Goal: Task Accomplishment & Management: Use online tool/utility

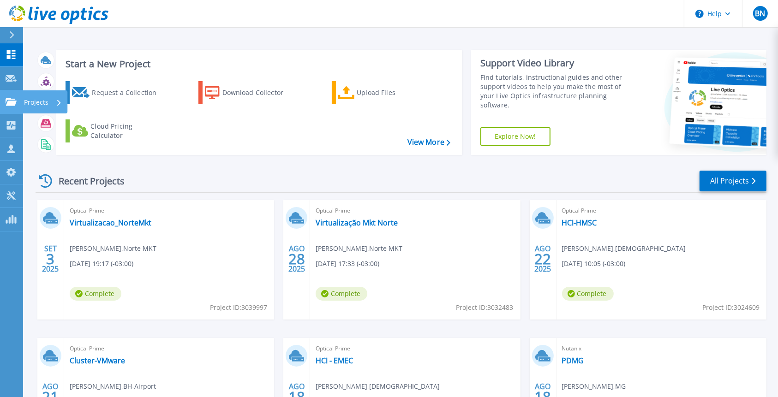
click at [9, 98] on div at bounding box center [11, 102] width 11 height 8
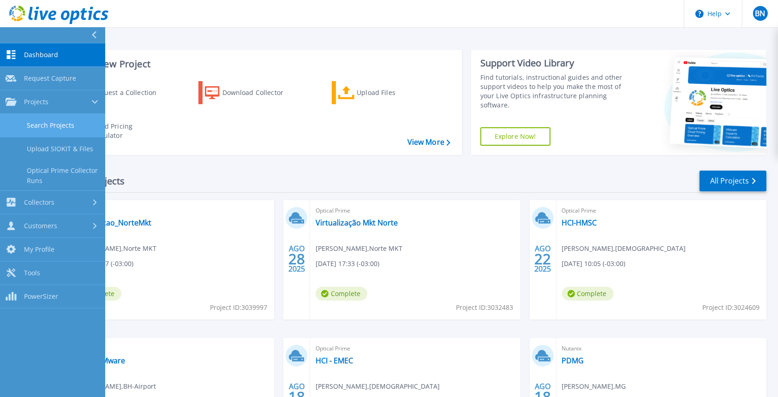
click at [41, 125] on link "Search Projects" at bounding box center [52, 126] width 105 height 24
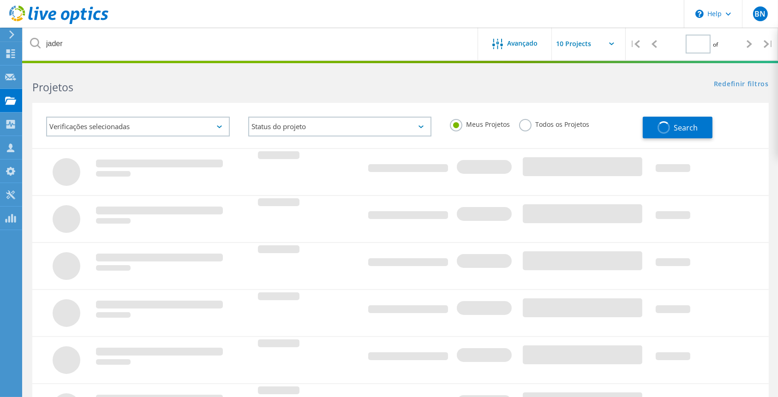
type input "1"
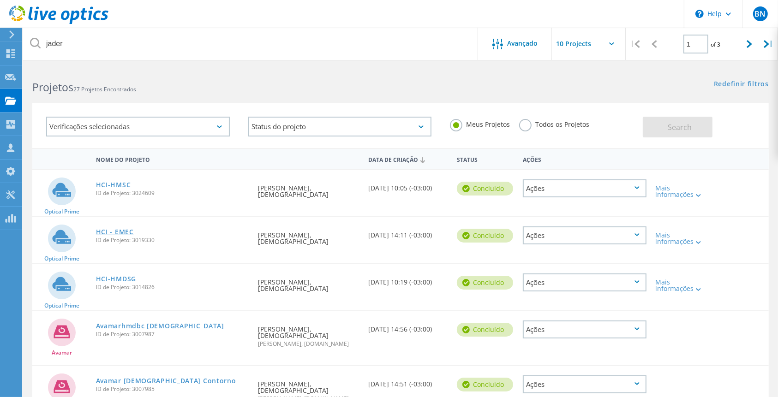
click at [114, 232] on link "HCI - EMEC" at bounding box center [115, 232] width 38 height 6
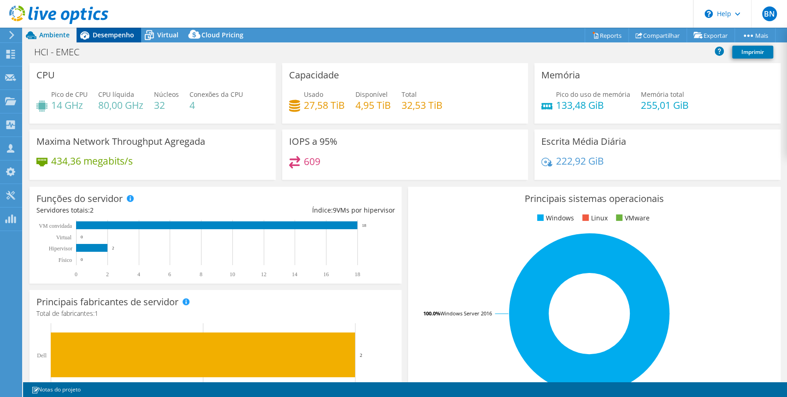
click at [119, 36] on span "Desempenho" at bounding box center [114, 34] width 42 height 9
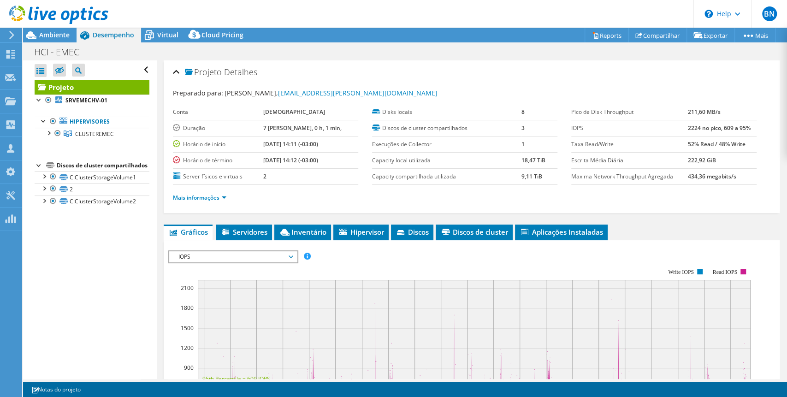
select select "USD"
click at [47, 132] on div at bounding box center [48, 132] width 9 height 9
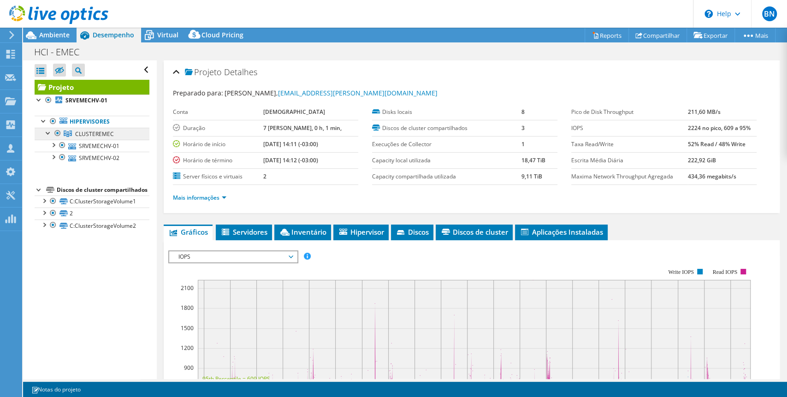
click at [97, 134] on span "CLUSTEREMEC" at bounding box center [94, 134] width 39 height 8
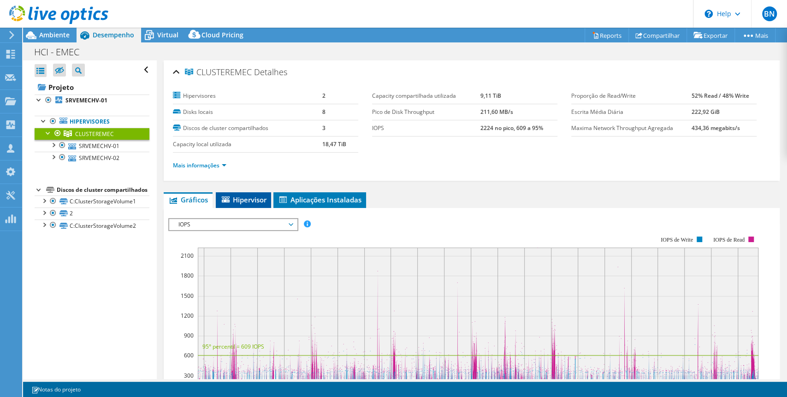
click at [250, 198] on span "Hipervisor" at bounding box center [243, 199] width 46 height 9
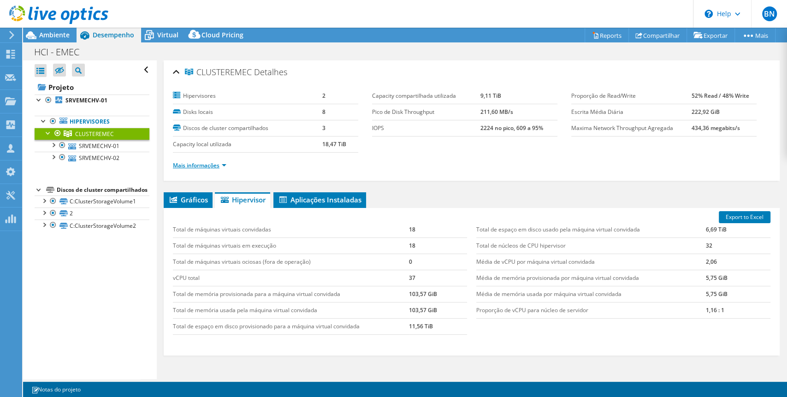
click at [225, 164] on link "Mais informações" at bounding box center [199, 165] width 53 height 8
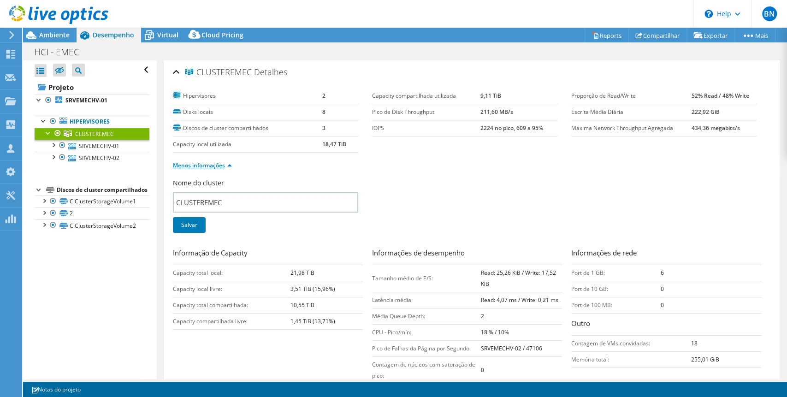
click at [225, 164] on link "Menos informações" at bounding box center [202, 165] width 59 height 8
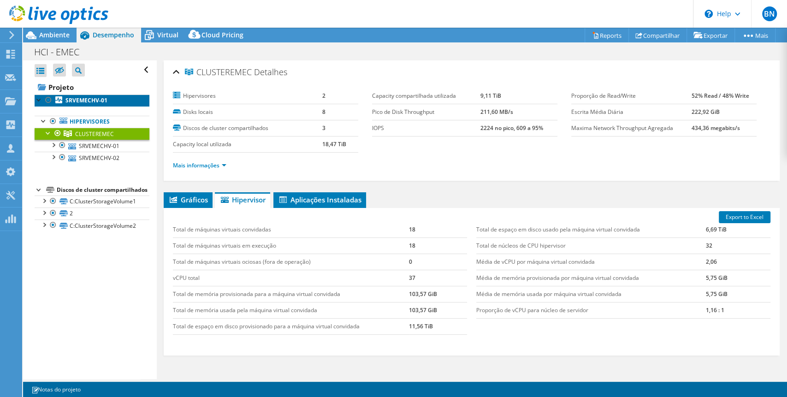
click at [99, 99] on b "SRVEMECHV-01" at bounding box center [86, 100] width 42 height 8
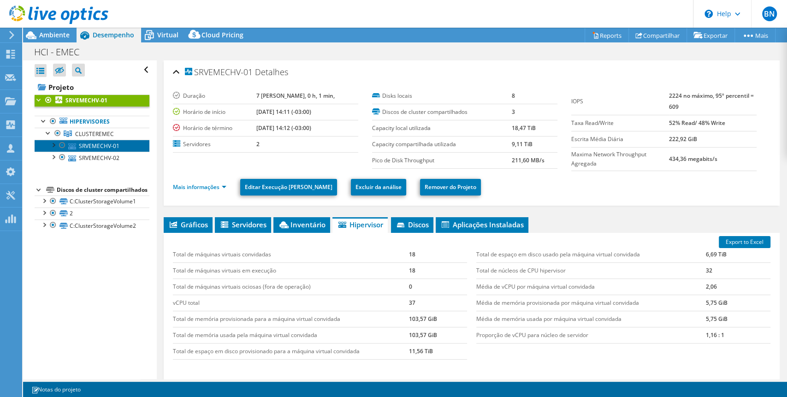
click at [86, 145] on link "SRVEMECHV-01" at bounding box center [92, 146] width 115 height 12
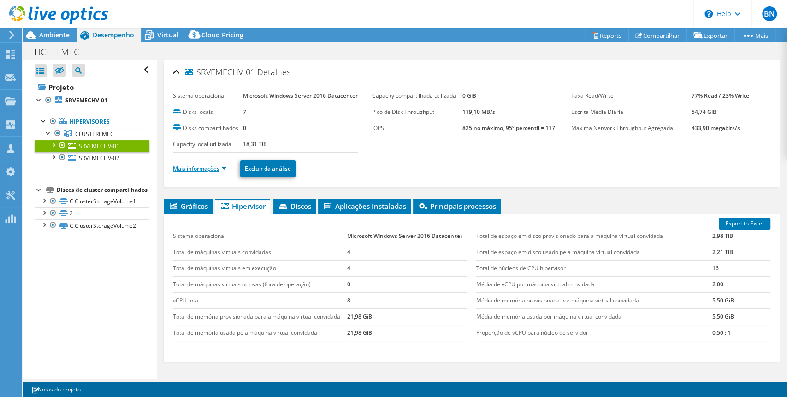
click at [222, 172] on link "Mais informações" at bounding box center [199, 169] width 53 height 8
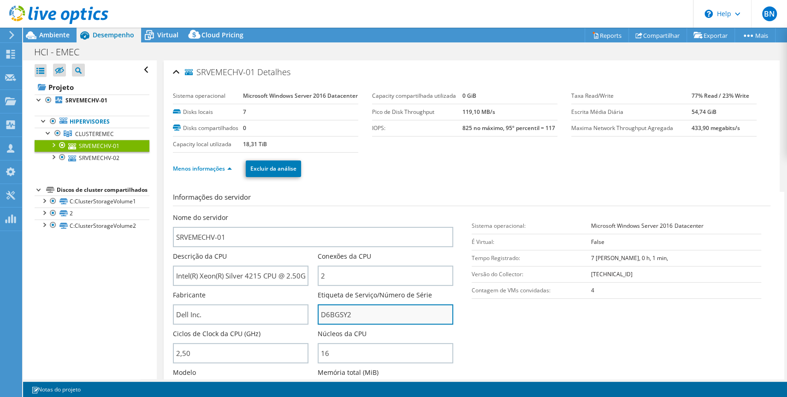
click at [331, 325] on input "D6BGSY2" at bounding box center [386, 314] width 136 height 20
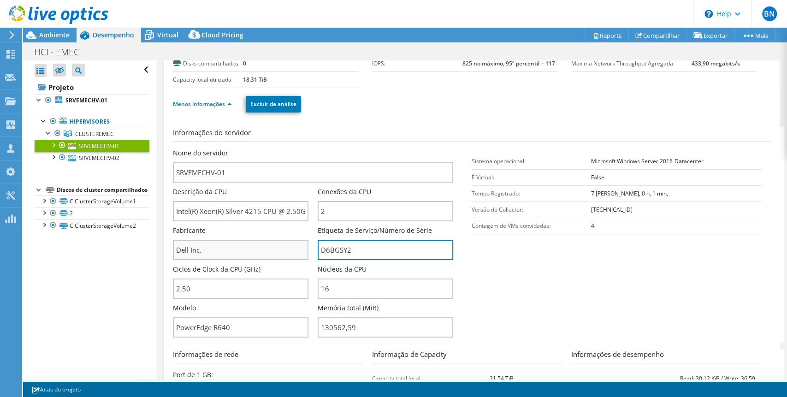
scroll to position [123, 0]
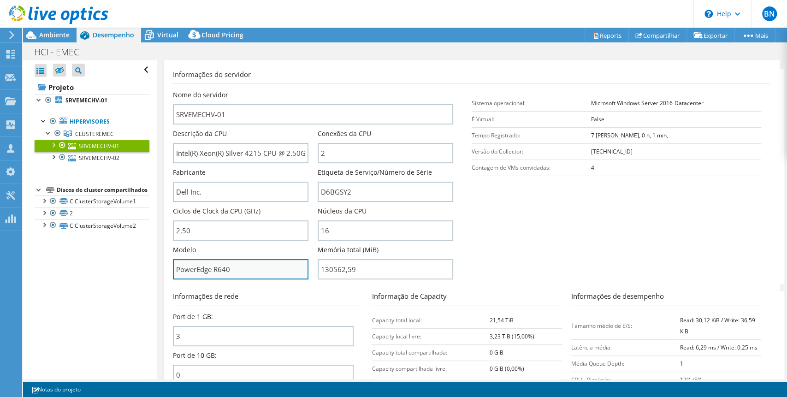
click at [214, 279] on input "PowerEdge R640" at bounding box center [241, 269] width 136 height 20
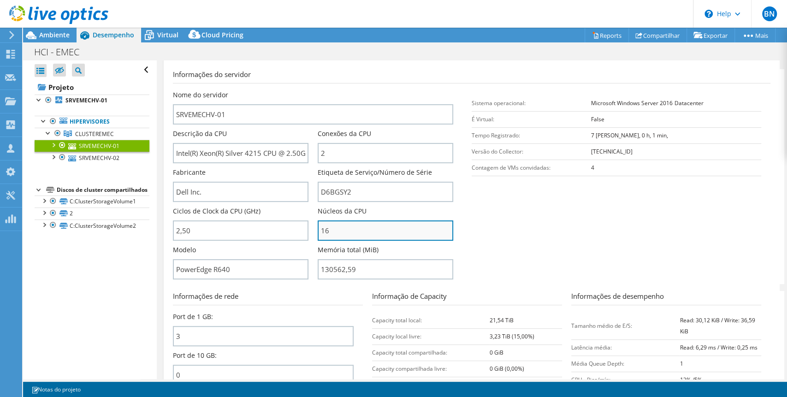
drag, startPoint x: 345, startPoint y: 247, endPoint x: 318, endPoint y: 250, distance: 26.4
click at [318, 241] on input "16" at bounding box center [386, 230] width 136 height 20
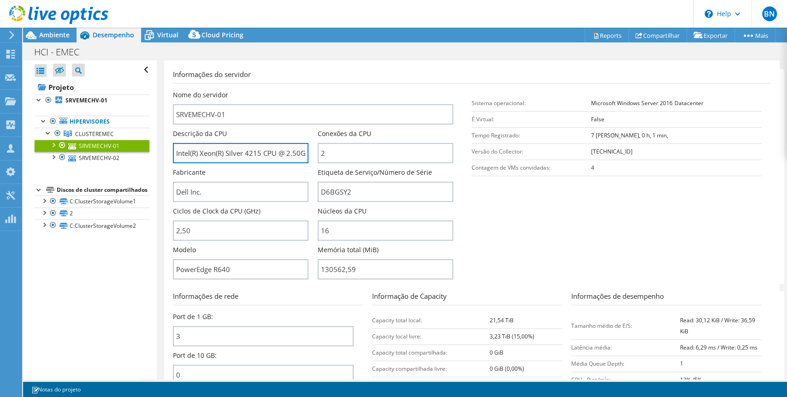
click at [242, 163] on input "Intel(R) Xeon(R) Silver 4215 CPU @ 2.50GHz" at bounding box center [241, 153] width 136 height 20
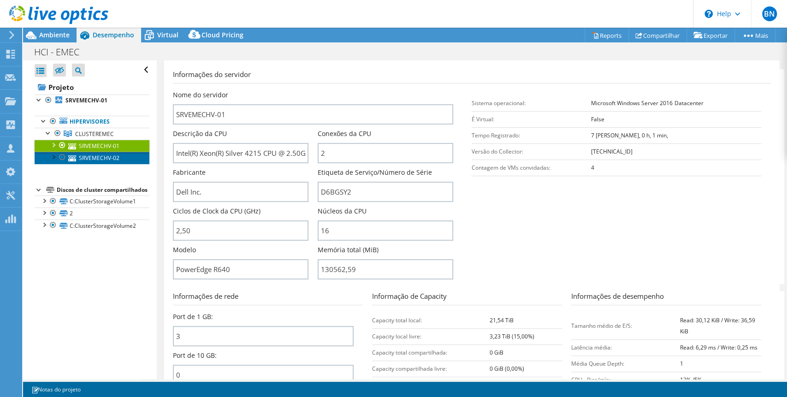
click at [89, 157] on link "SRVEMECHV-02" at bounding box center [92, 158] width 115 height 12
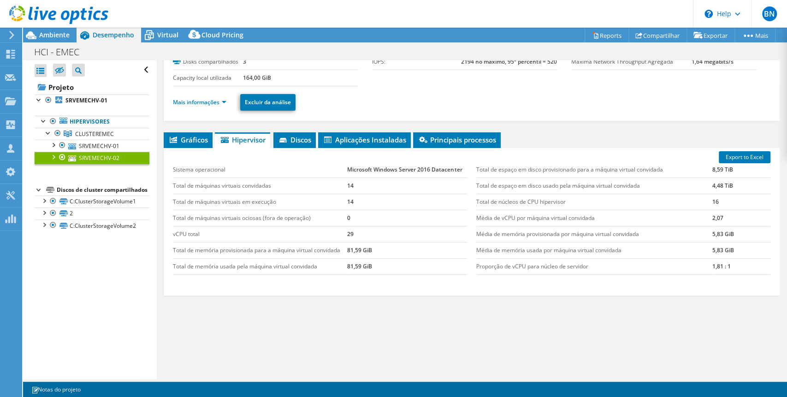
scroll to position [84, 0]
click at [224, 103] on link "Mais informações" at bounding box center [199, 102] width 53 height 8
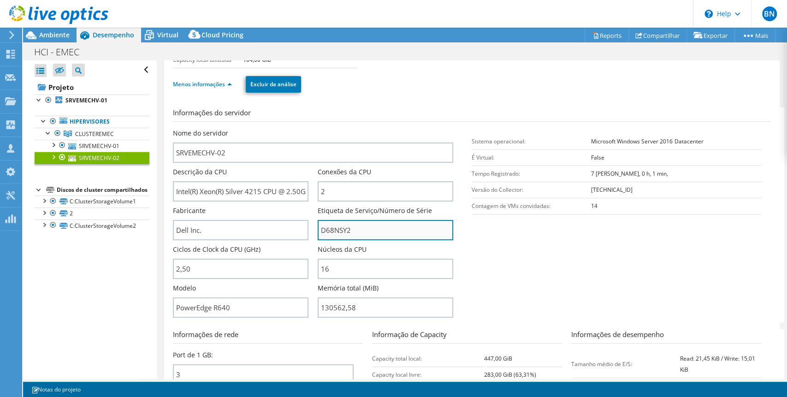
click at [321, 240] on input "D68NSY2" at bounding box center [386, 230] width 136 height 20
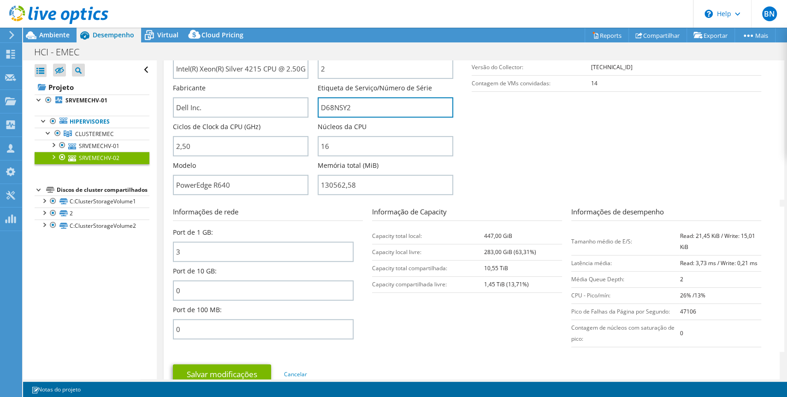
scroll to position [453, 0]
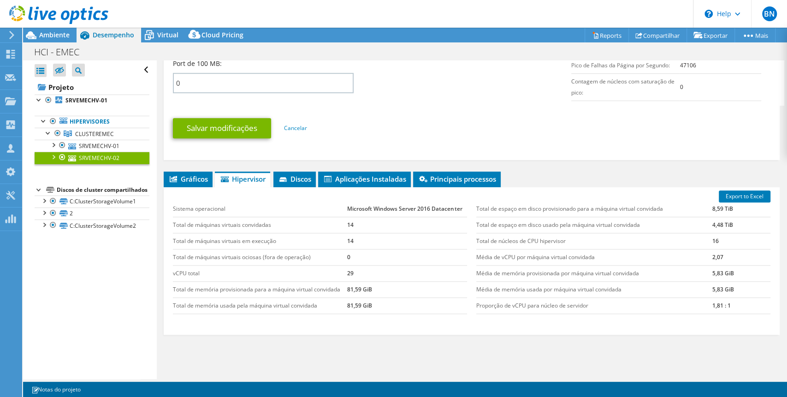
click at [365, 217] on td "Microsoft Windows Server 2016 Datacenter" at bounding box center [407, 209] width 120 height 16
copy tbody "Microsoft Windows Server 2016 Datacenter"
click at [85, 121] on link "Hipervisores" at bounding box center [92, 122] width 115 height 12
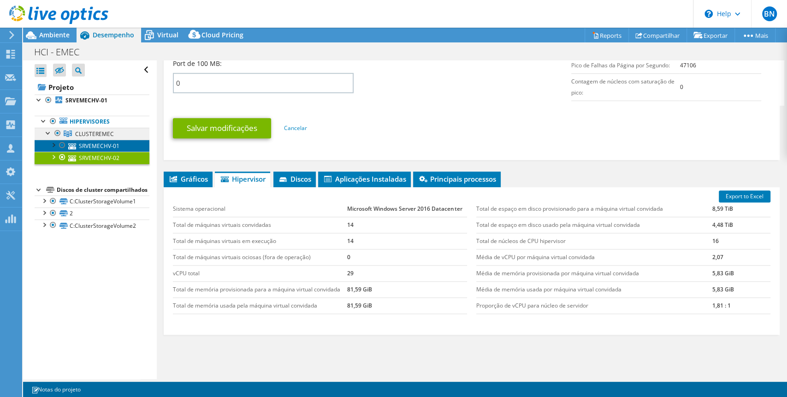
click at [83, 140] on link "SRVEMECHV-01" at bounding box center [92, 146] width 115 height 12
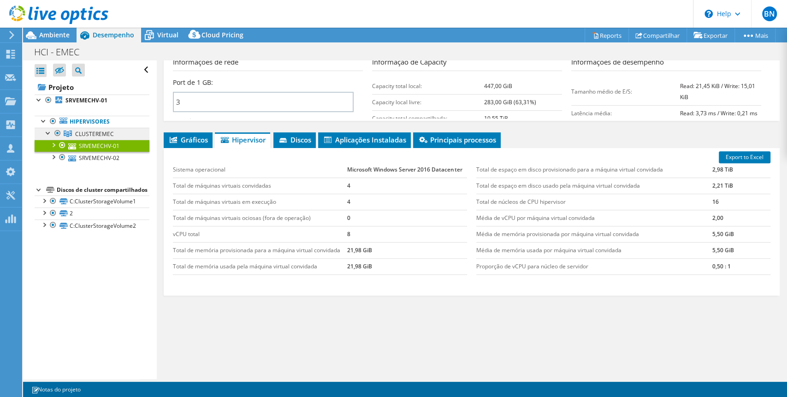
scroll to position [225, 0]
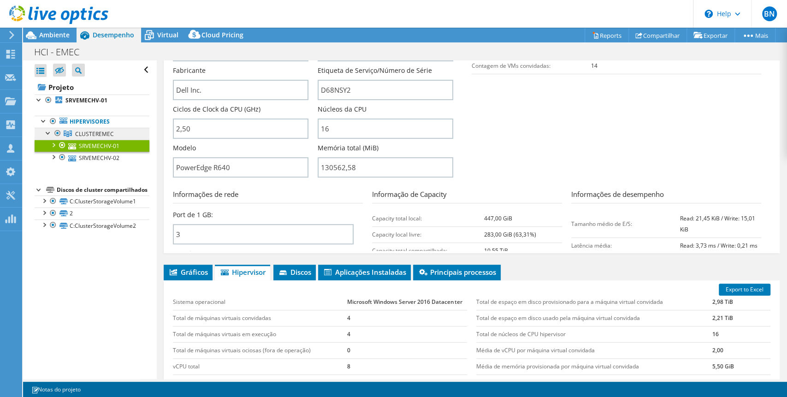
click at [83, 137] on span "CLUSTEREMEC" at bounding box center [94, 134] width 39 height 8
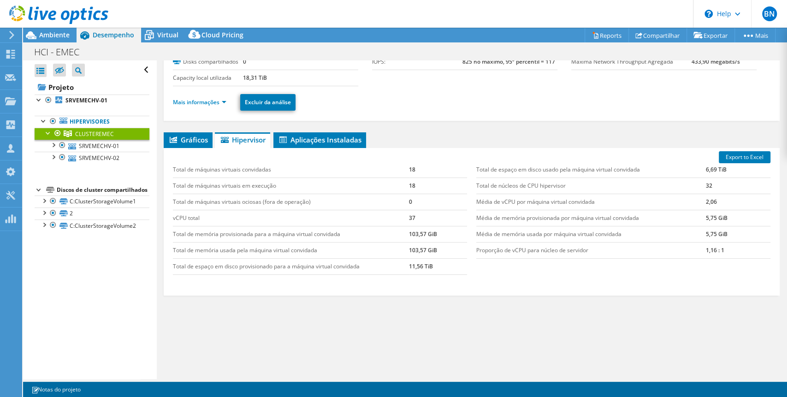
click at [86, 134] on span "CLUSTEREMEC" at bounding box center [94, 134] width 39 height 8
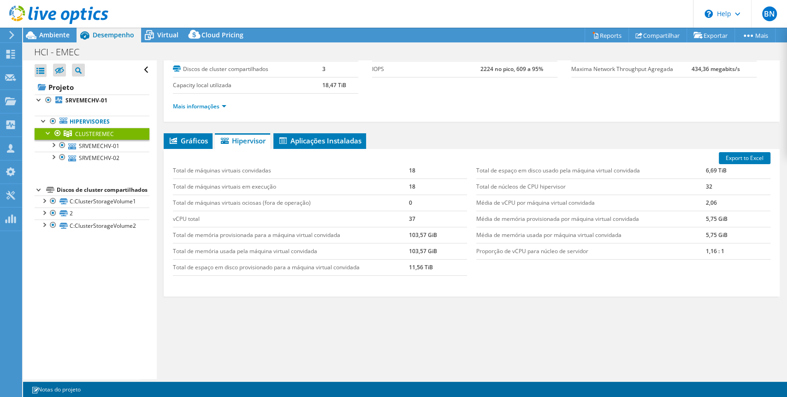
scroll to position [0, 0]
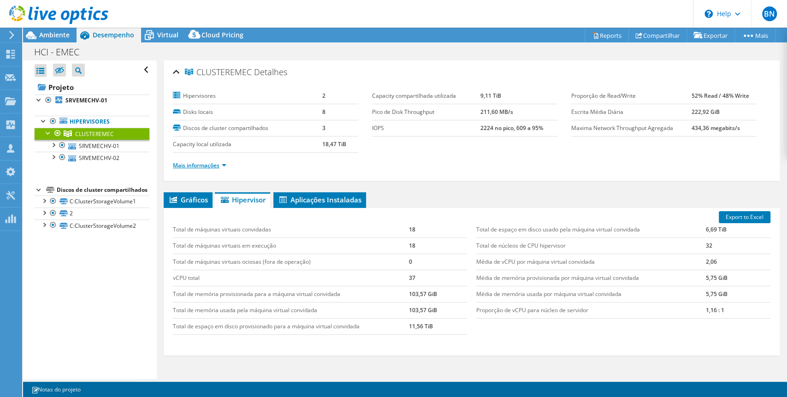
click at [205, 166] on link "Mais informações" at bounding box center [199, 165] width 53 height 8
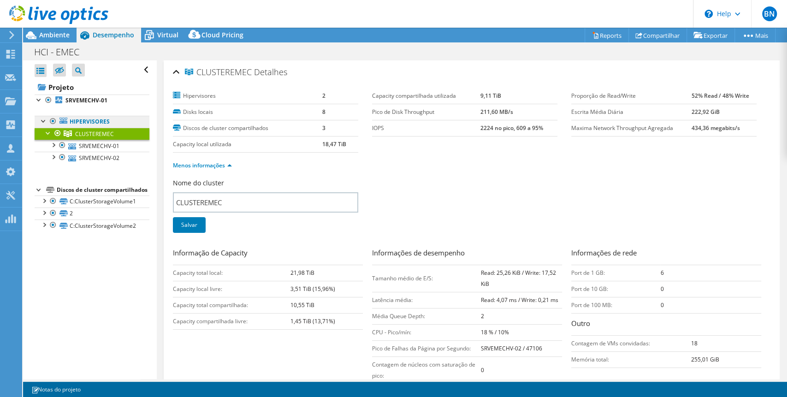
click at [87, 118] on link "Hipervisores" at bounding box center [92, 122] width 115 height 12
click at [91, 100] on b "SRVEMECHV-01" at bounding box center [86, 100] width 42 height 8
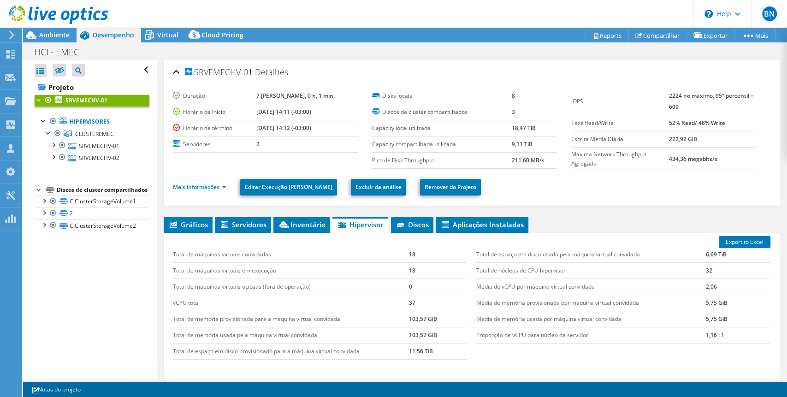
click at [246, 202] on div "Mais informações Editar Execução de Collector Excluir da análise Remover do Pro…" at bounding box center [472, 187] width 598 height 32
click at [247, 218] on li "Servidores" at bounding box center [243, 225] width 56 height 16
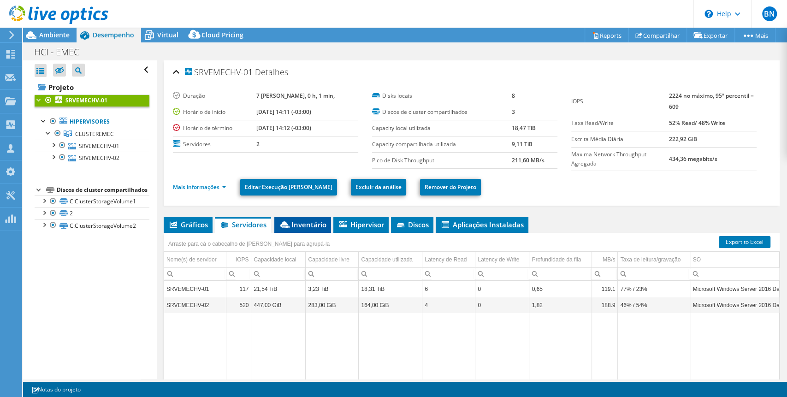
click at [310, 226] on span "Inventário" at bounding box center [303, 224] width 48 height 9
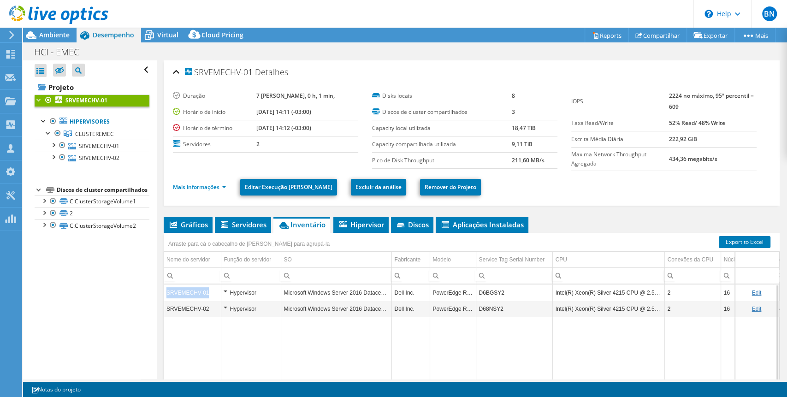
drag, startPoint x: 207, startPoint y: 294, endPoint x: 167, endPoint y: 291, distance: 39.3
click at [167, 291] on td "SRVEMECHV-01" at bounding box center [192, 293] width 57 height 16
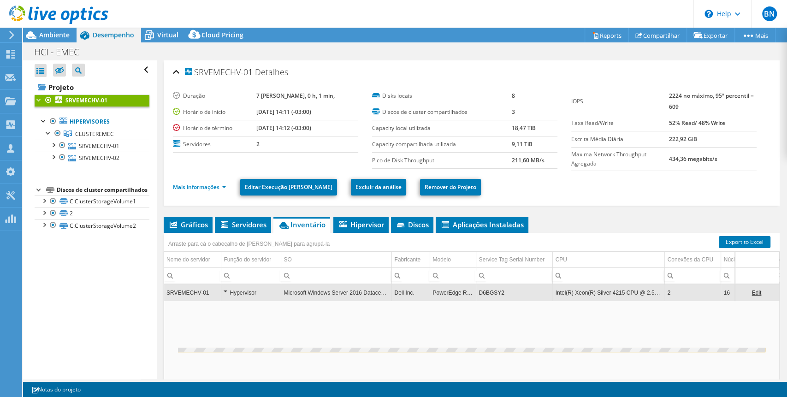
copy td "SRVEMECHV-01"
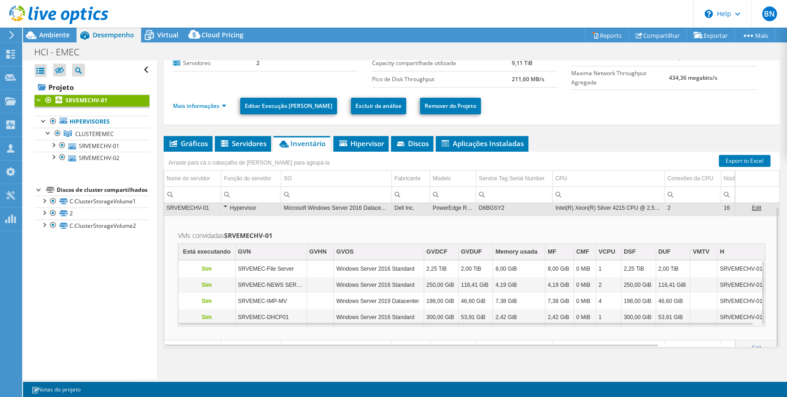
scroll to position [84, 0]
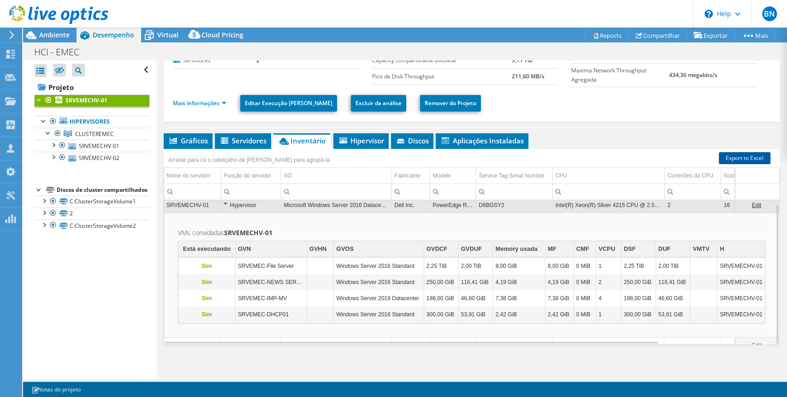
click at [743, 156] on link "Export to Excel" at bounding box center [745, 158] width 52 height 12
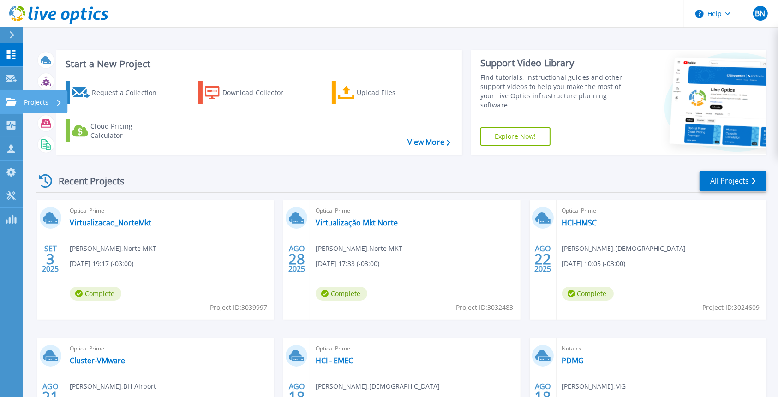
click at [12, 107] on link "Projects Projects" at bounding box center [11, 102] width 23 height 24
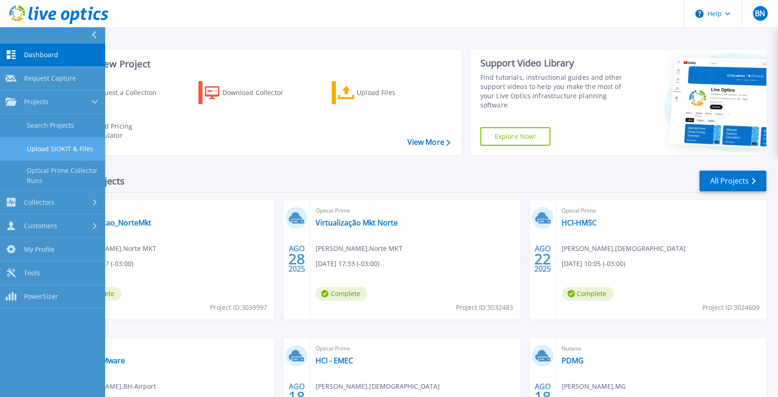
click at [52, 150] on link "Upload SIOKIT & Files" at bounding box center [52, 149] width 105 height 24
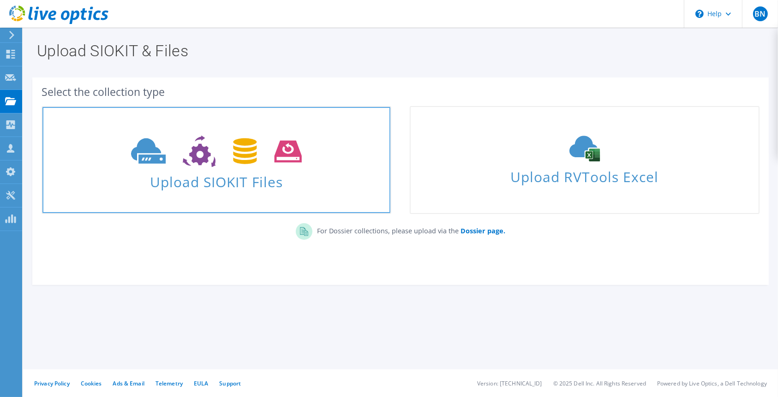
click at [272, 173] on span "Upload SIOKIT Files" at bounding box center [216, 179] width 348 height 20
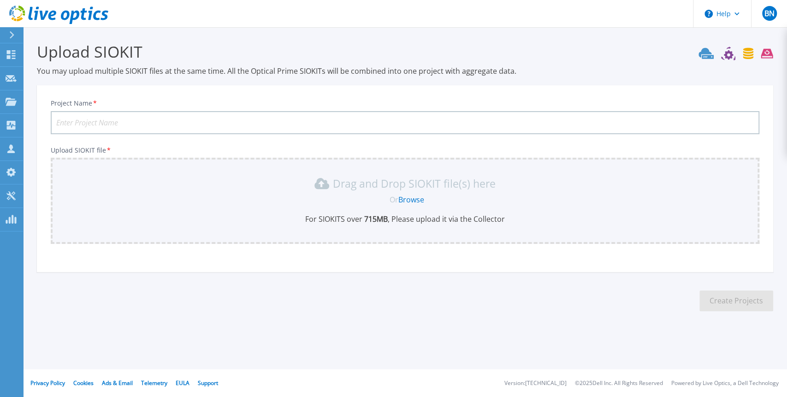
click at [410, 200] on link "Browse" at bounding box center [411, 200] width 26 height 10
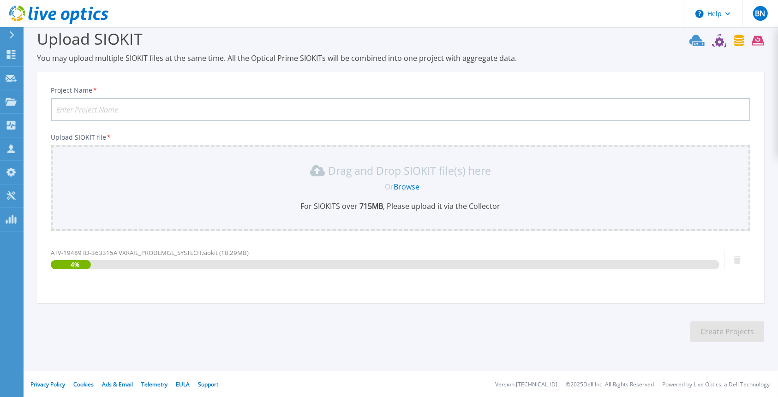
scroll to position [13, 0]
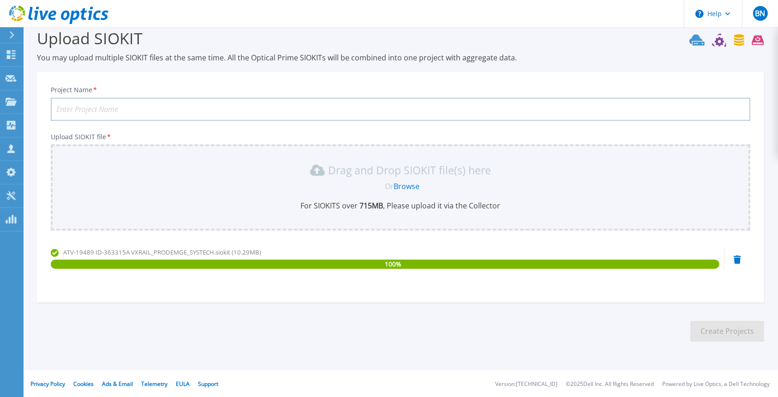
click at [270, 107] on input "Project Name *" at bounding box center [400, 109] width 699 height 23
type input "HCI-PRODEMGE"
click at [741, 335] on button "Create Projects" at bounding box center [727, 331] width 74 height 21
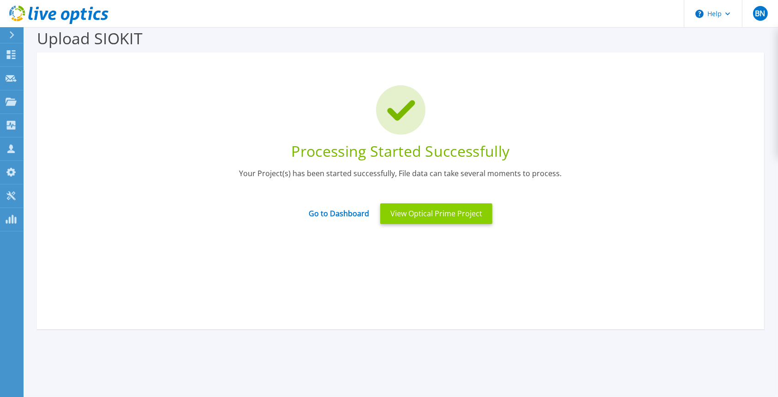
click at [421, 218] on button "View Optical Prime Project" at bounding box center [436, 213] width 112 height 21
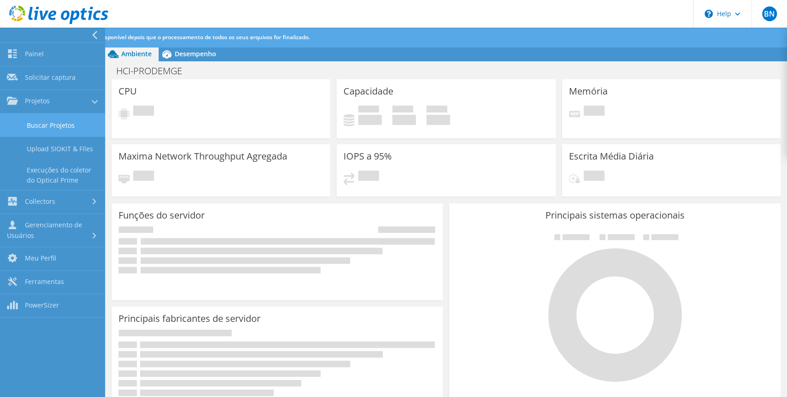
click at [36, 131] on link "Buscar Projetos" at bounding box center [52, 125] width 105 height 24
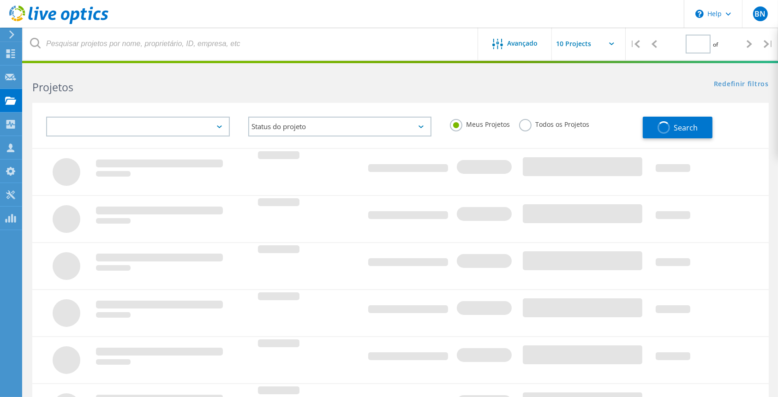
type input "1"
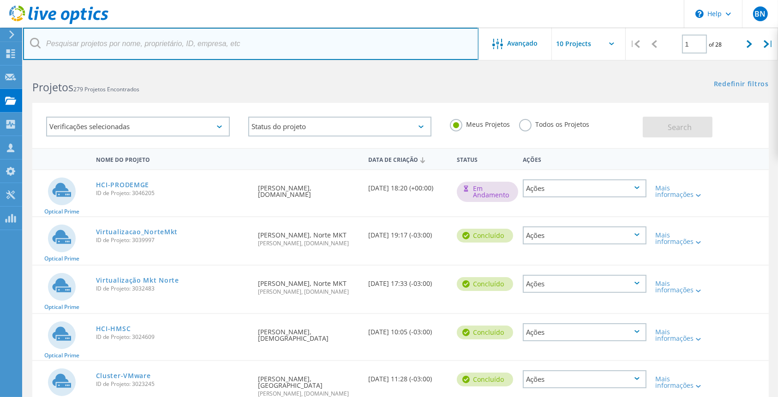
click at [137, 46] on input "text" at bounding box center [250, 44] width 455 height 32
type input "materdei"
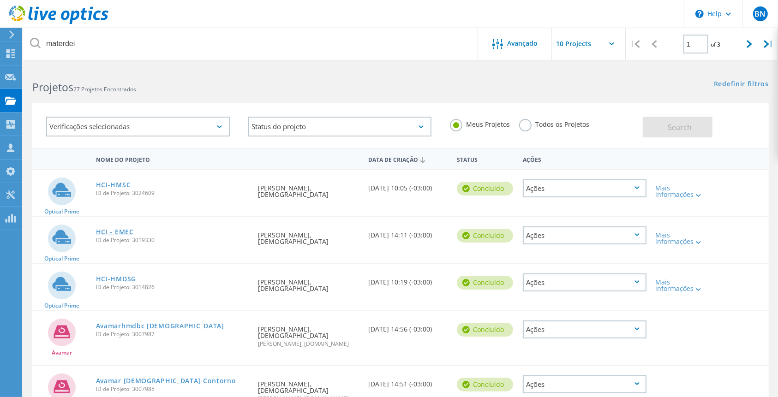
click at [113, 229] on link "HCI - EMEC" at bounding box center [115, 232] width 38 height 6
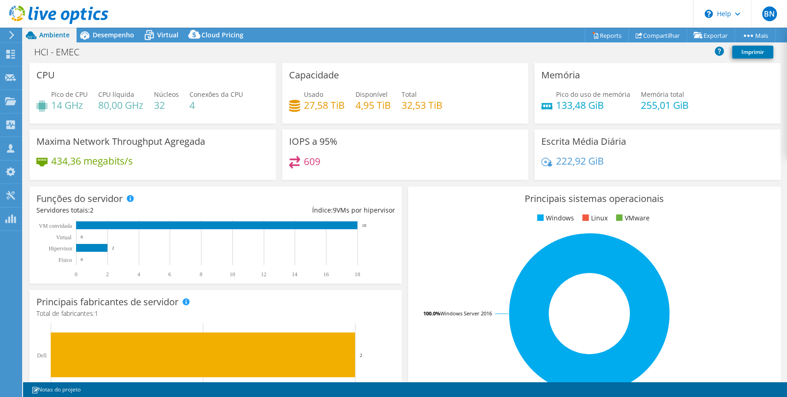
select select "USD"
click at [119, 29] on div "Desempenho" at bounding box center [109, 35] width 65 height 15
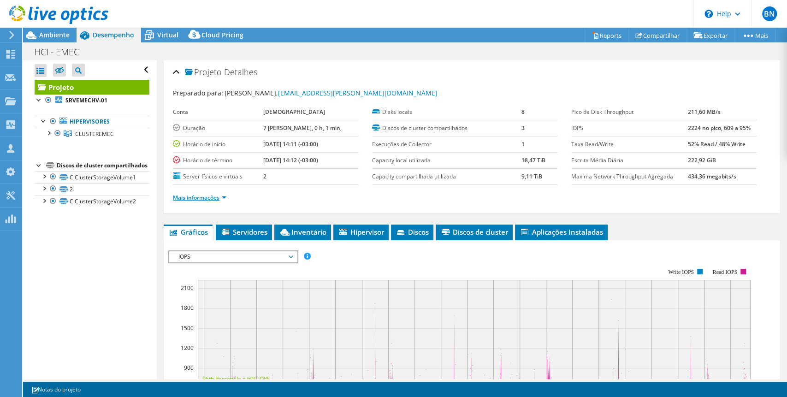
click at [225, 197] on link "Mais informações" at bounding box center [199, 198] width 53 height 8
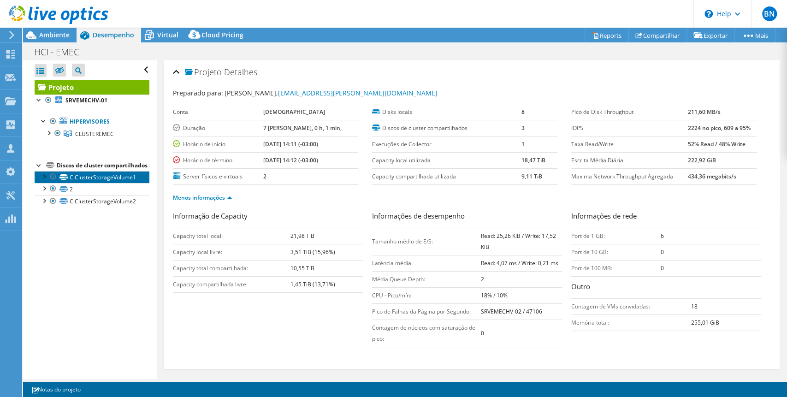
click at [130, 183] on link "C:ClusterStorageVolume1" at bounding box center [92, 177] width 115 height 12
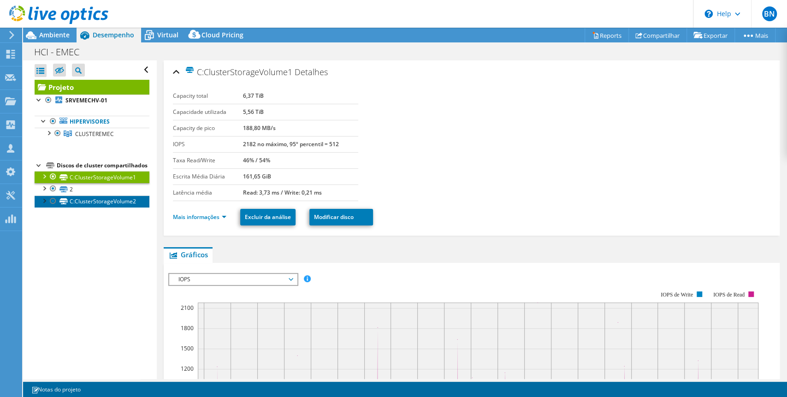
click at [119, 208] on link "C:ClusterStorageVolume2" at bounding box center [92, 202] width 115 height 12
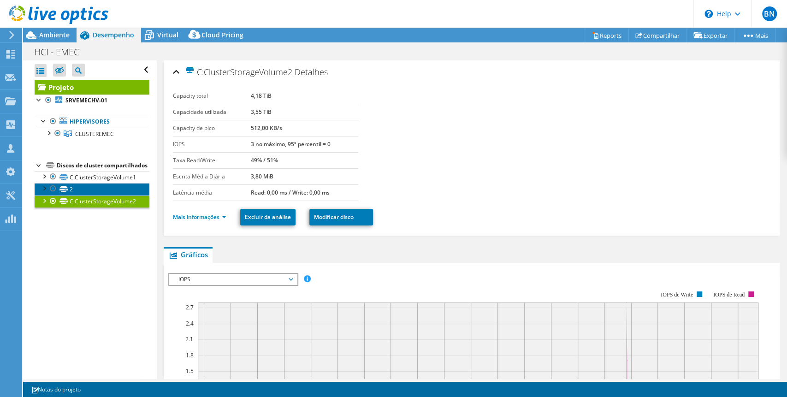
click at [95, 195] on link "2" at bounding box center [92, 189] width 115 height 12
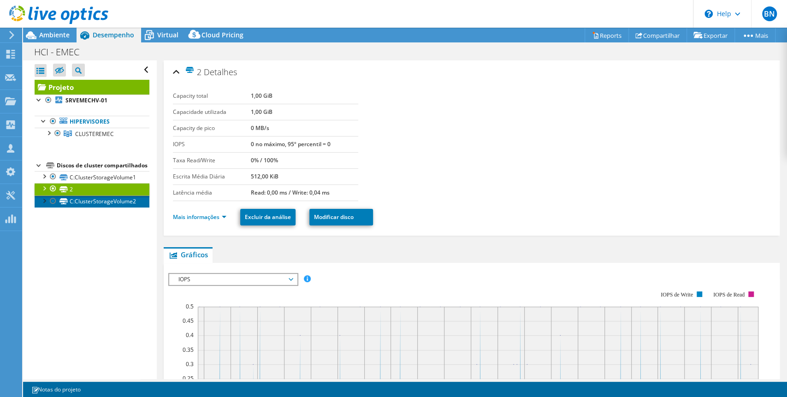
click at [94, 208] on link "C:ClusterStorageVolume2" at bounding box center [92, 202] width 115 height 12
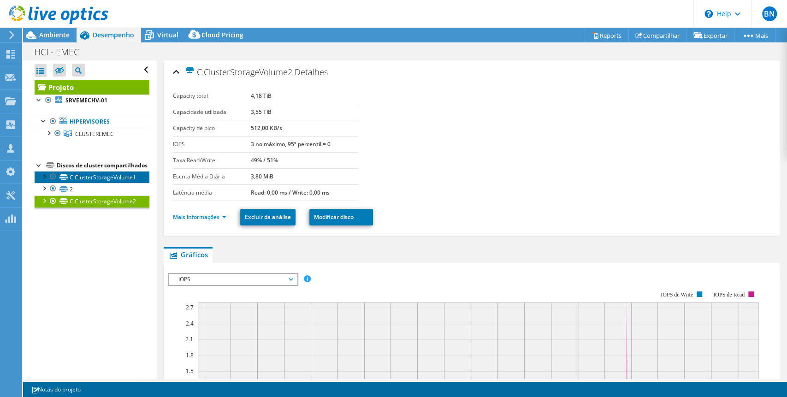
click at [100, 183] on link "C:ClusterStorageVolume1" at bounding box center [92, 177] width 115 height 12
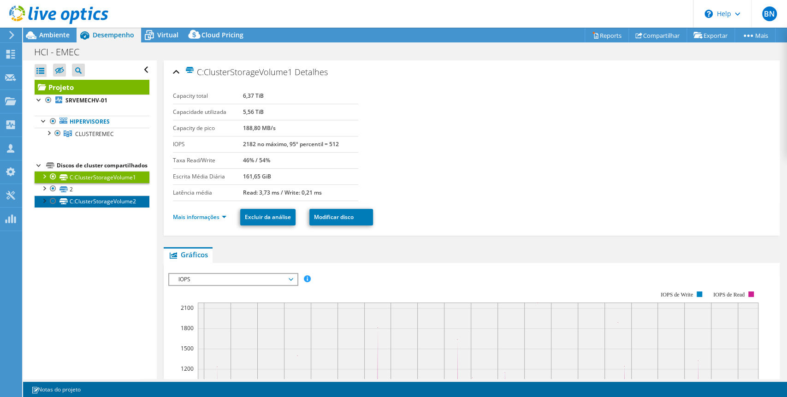
click at [89, 208] on link "C:ClusterStorageVolume2" at bounding box center [92, 202] width 115 height 12
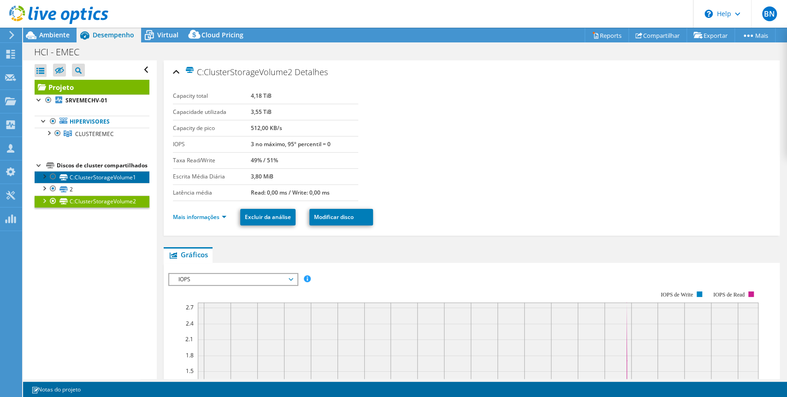
click at [98, 183] on link "C:ClusterStorageVolume1" at bounding box center [92, 177] width 115 height 12
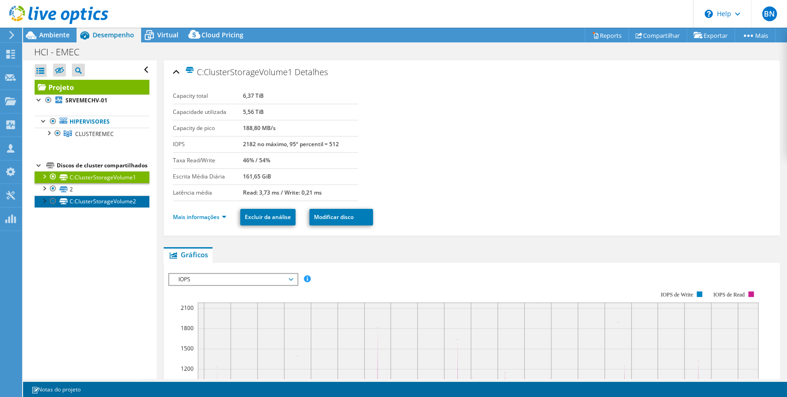
click at [104, 208] on link "C:ClusterStorageVolume2" at bounding box center [92, 202] width 115 height 12
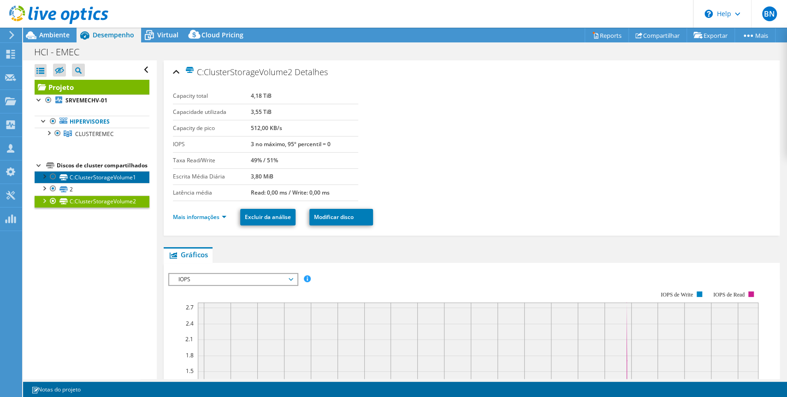
click at [108, 183] on link "C:ClusterStorageVolume1" at bounding box center [92, 177] width 115 height 12
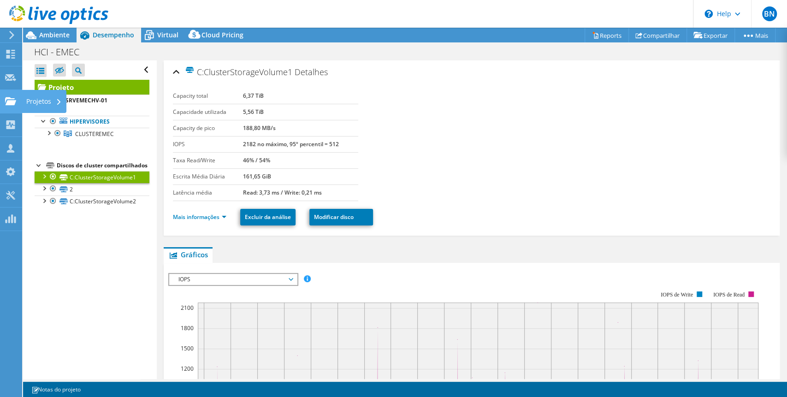
click at [11, 99] on use at bounding box center [10, 101] width 11 height 8
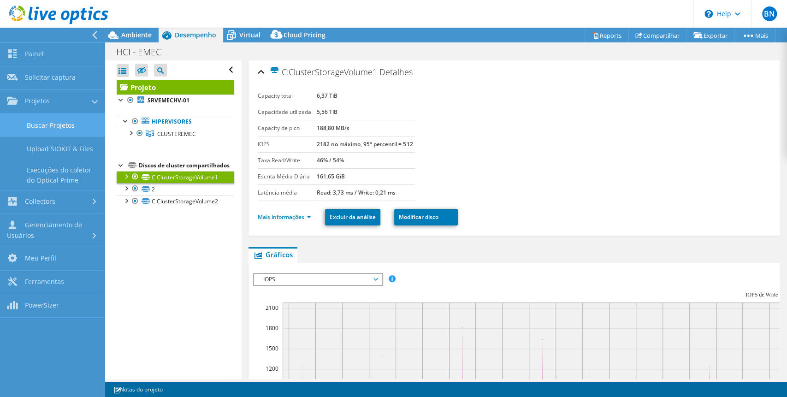
click at [46, 133] on link "Buscar Projetos" at bounding box center [52, 125] width 105 height 24
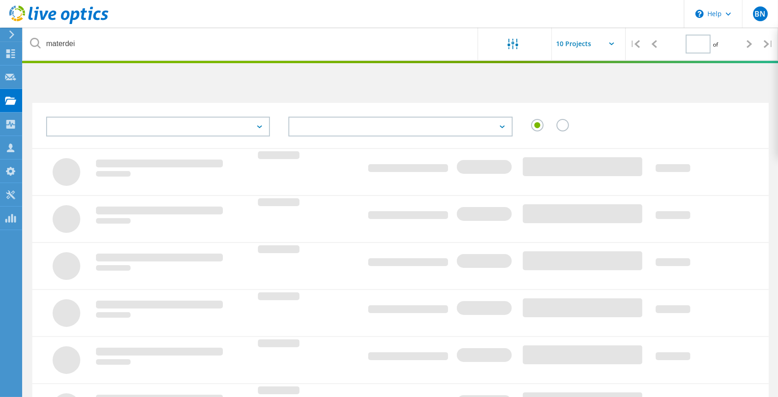
type input "1"
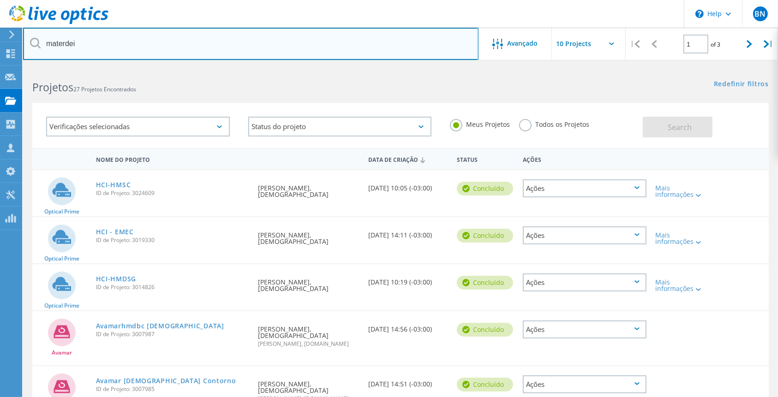
click at [134, 46] on input "materdei" at bounding box center [250, 44] width 455 height 32
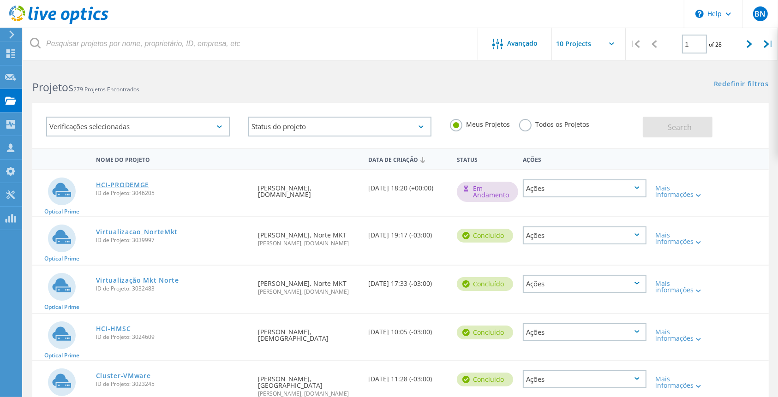
click at [123, 182] on link "HCI-PRODEMGE" at bounding box center [122, 185] width 53 height 6
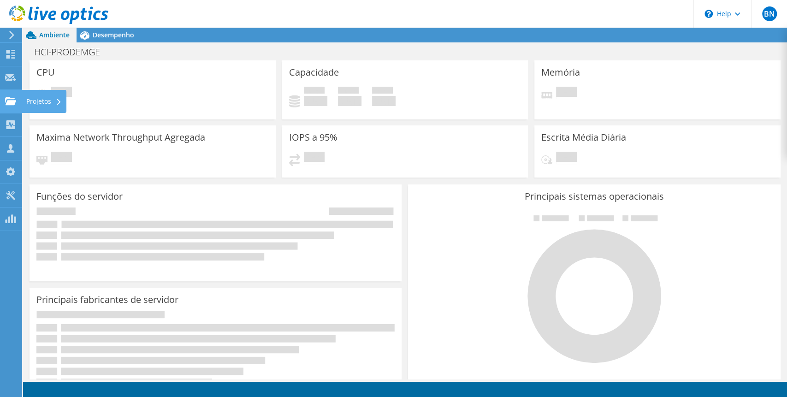
click at [13, 100] on use at bounding box center [10, 101] width 11 height 8
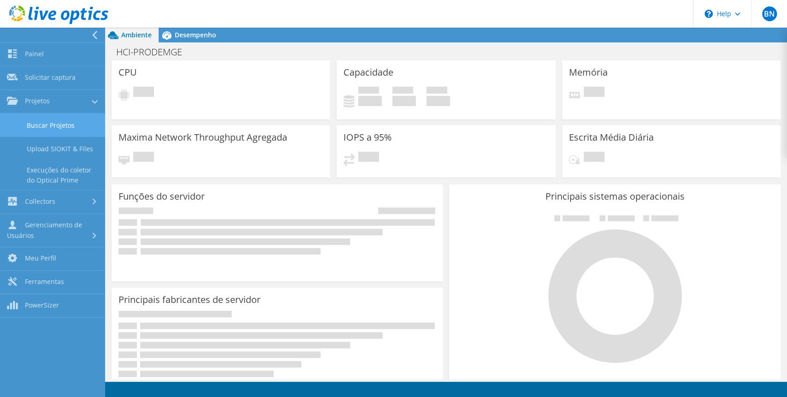
click at [50, 125] on link "Buscar Projetos" at bounding box center [52, 125] width 105 height 24
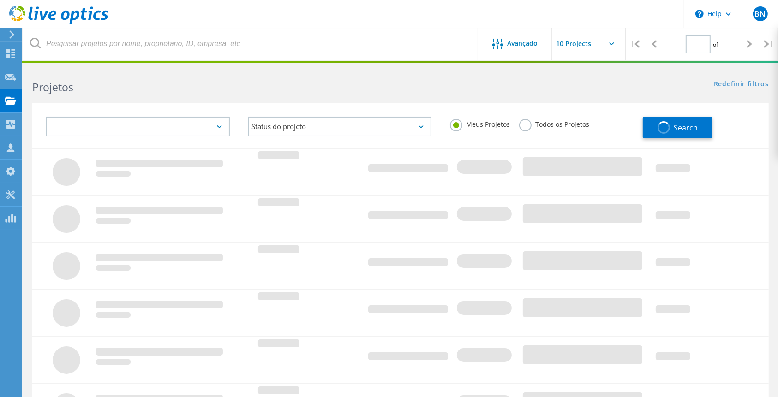
type input "1"
